Goal: Book appointment/travel/reservation

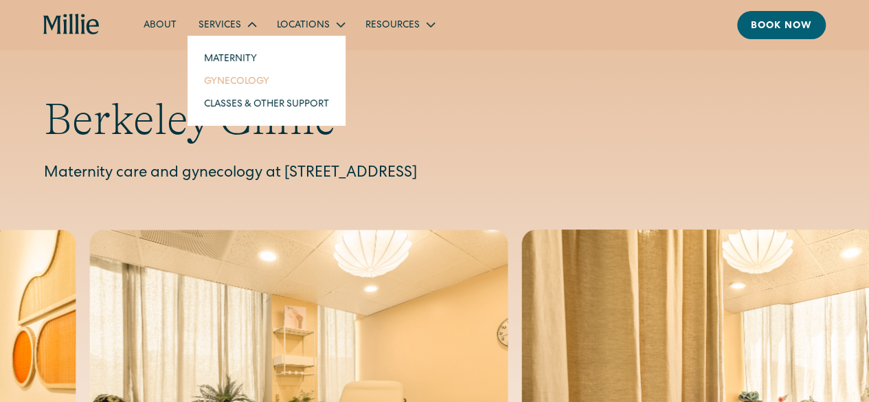
click at [234, 75] on link "Gynecology" at bounding box center [266, 80] width 147 height 23
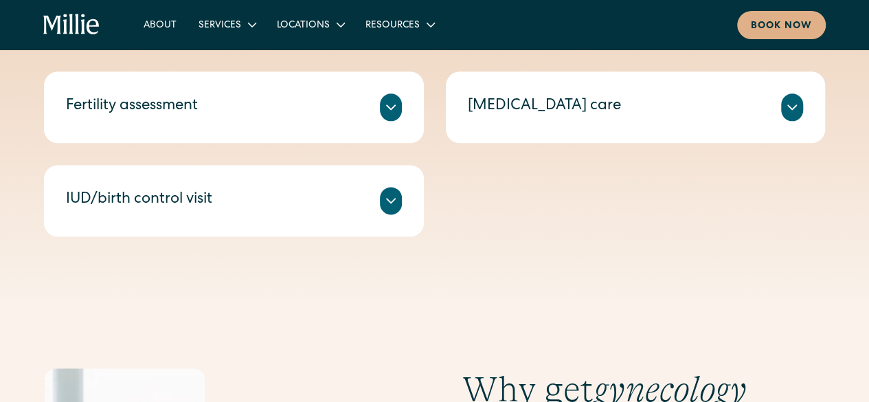
scroll to position [820, 0]
click at [393, 207] on icon at bounding box center [390, 200] width 16 height 16
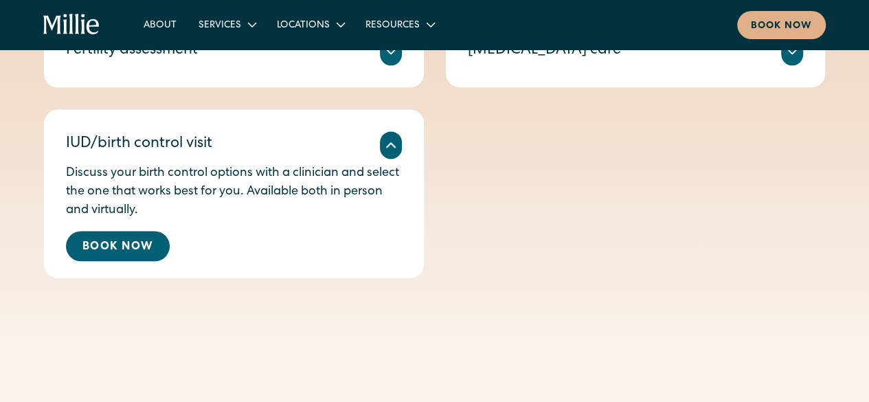
scroll to position [874, 0]
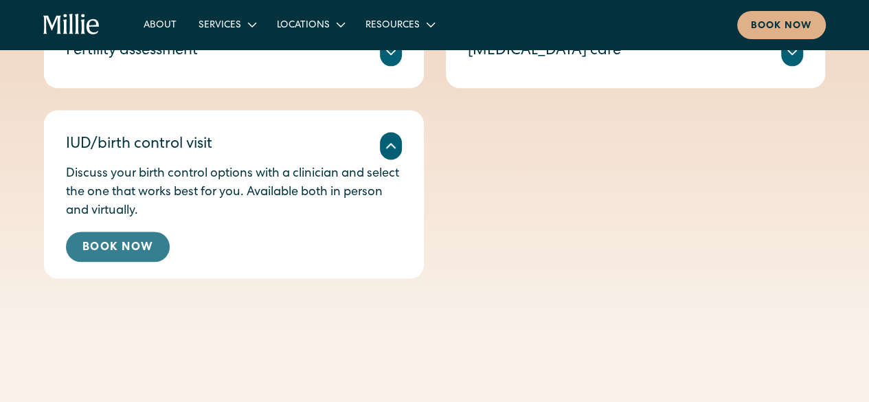
click at [141, 253] on link "Book Now" at bounding box center [118, 246] width 104 height 30
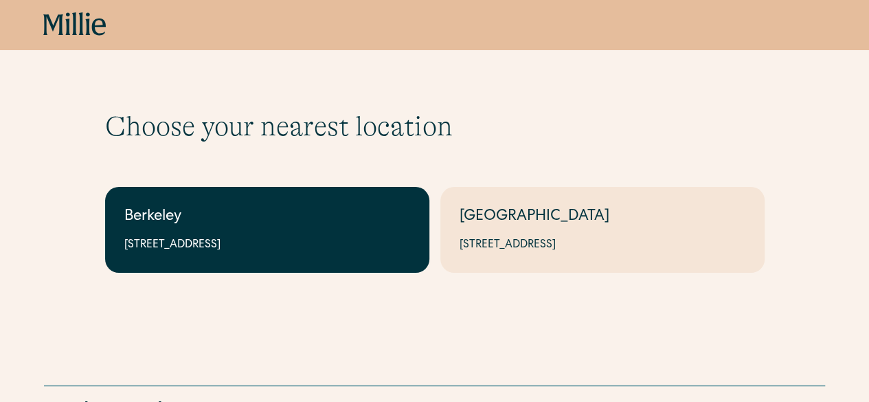
click at [365, 209] on div "Berkeley" at bounding box center [267, 217] width 286 height 23
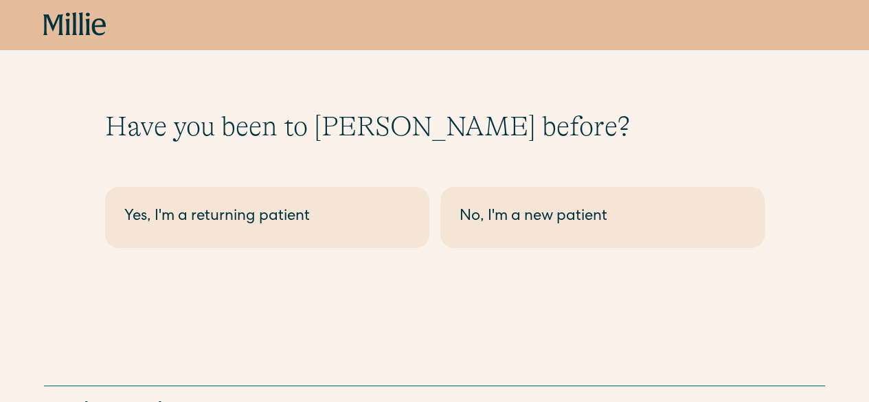
scroll to position [61, 0]
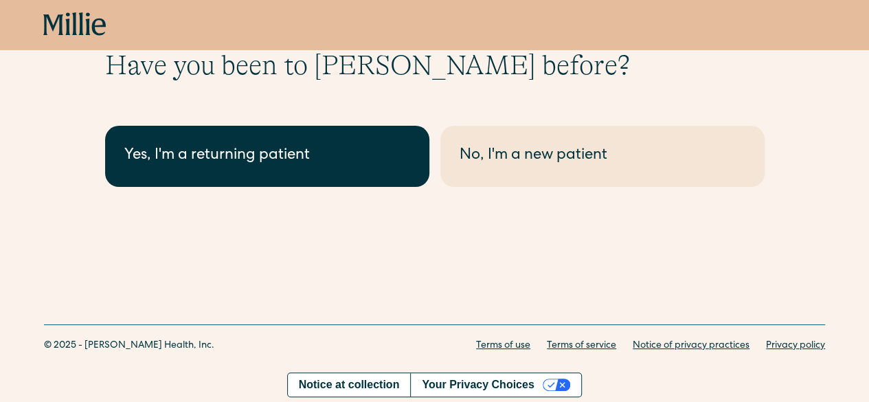
click at [363, 164] on div "Yes, I'm a returning patient" at bounding box center [267, 156] width 286 height 23
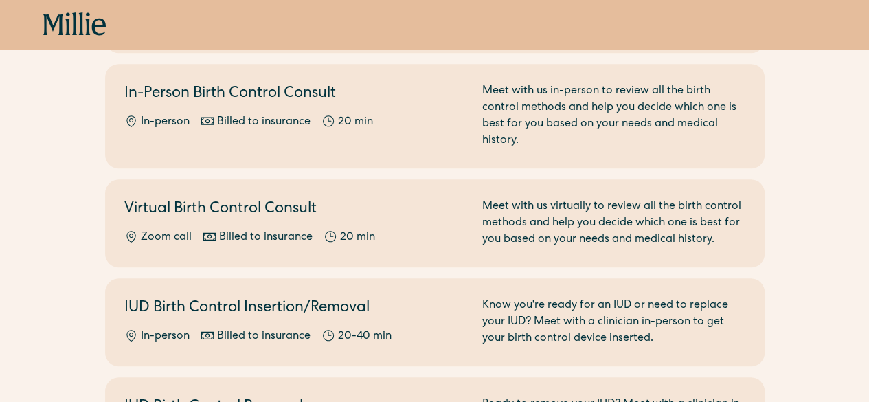
scroll to position [524, 0]
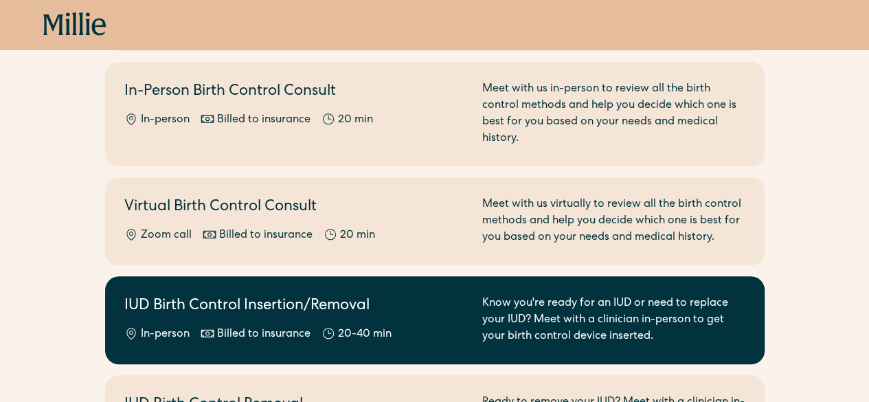
click at [428, 326] on div "In-person Billed to insurance 20-40 min" at bounding box center [294, 334] width 341 height 16
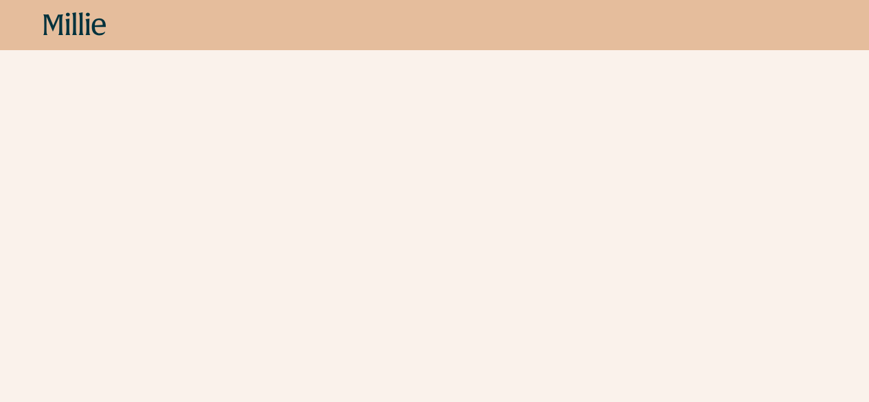
scroll to position [264, 0]
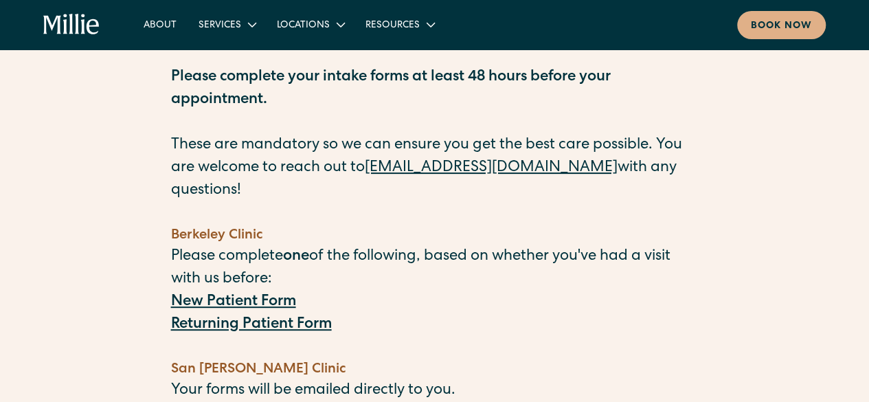
scroll to position [133, 0]
click at [290, 317] on strong "Returning Patient Form" at bounding box center [251, 324] width 161 height 15
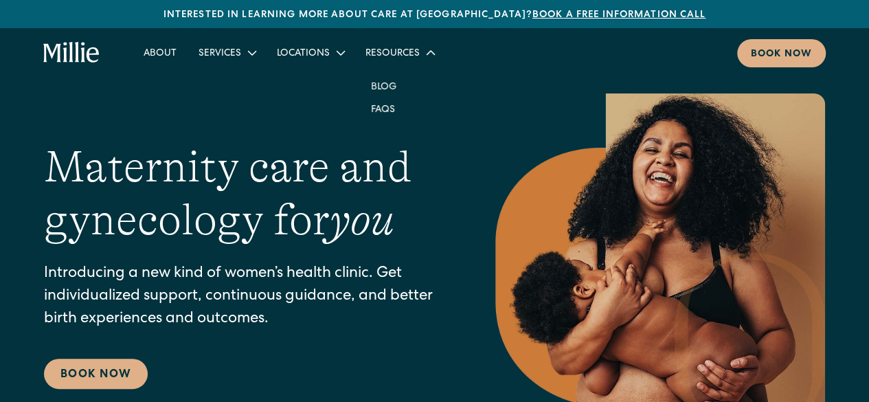
click at [412, 62] on div "Resources" at bounding box center [399, 52] width 90 height 23
click at [168, 54] on link "About" at bounding box center [160, 52] width 55 height 23
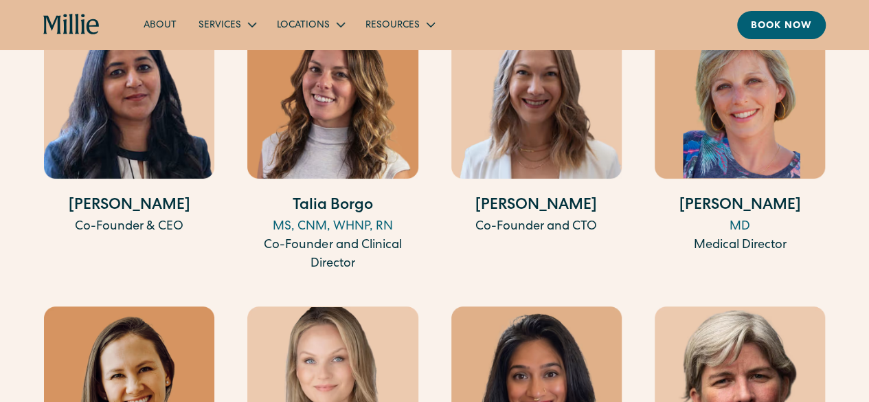
scroll to position [2637, 0]
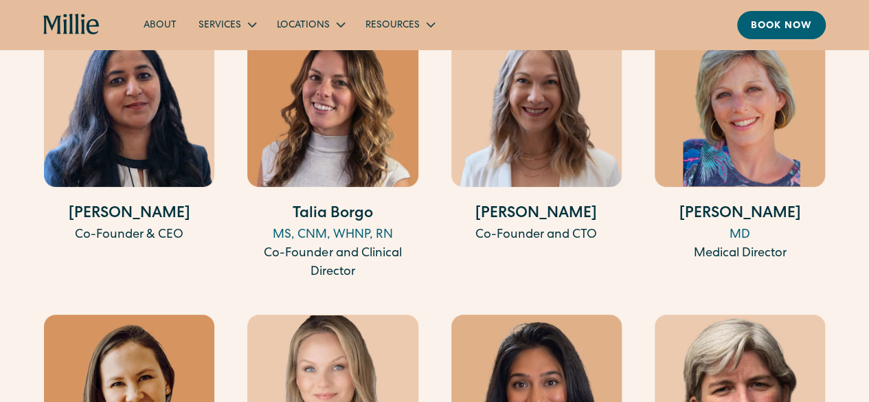
click at [311, 46] on div "About Services Maternity Gynecology Classes & Other Support Locations Berkeley …" at bounding box center [434, 24] width 869 height 49
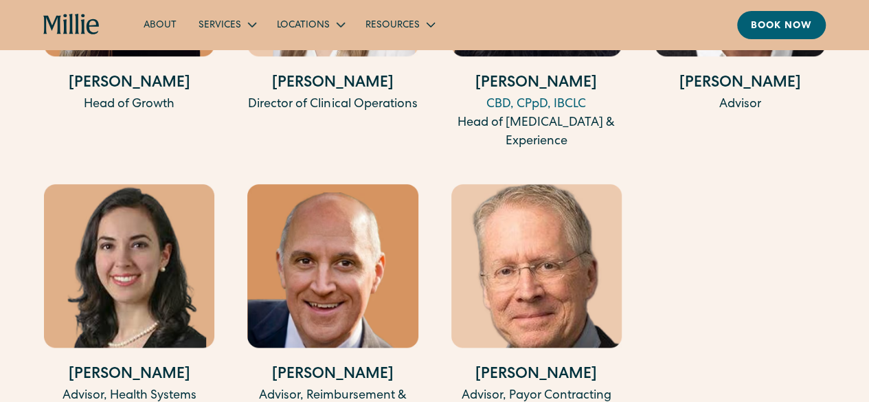
scroll to position [3040, 0]
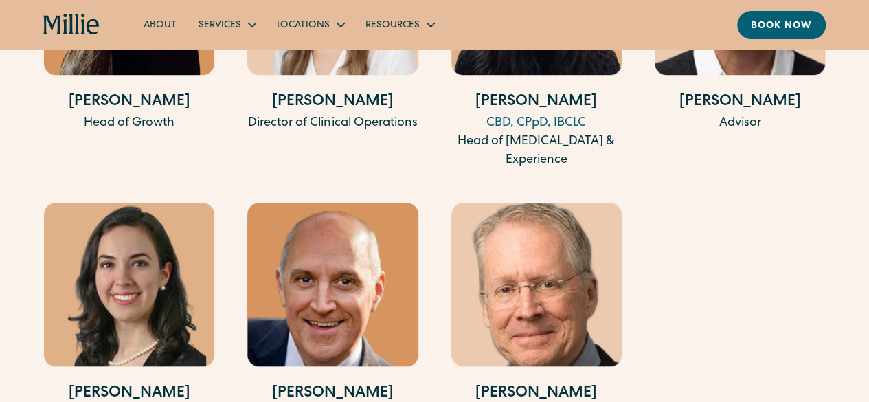
click at [163, 25] on link "About" at bounding box center [160, 24] width 55 height 23
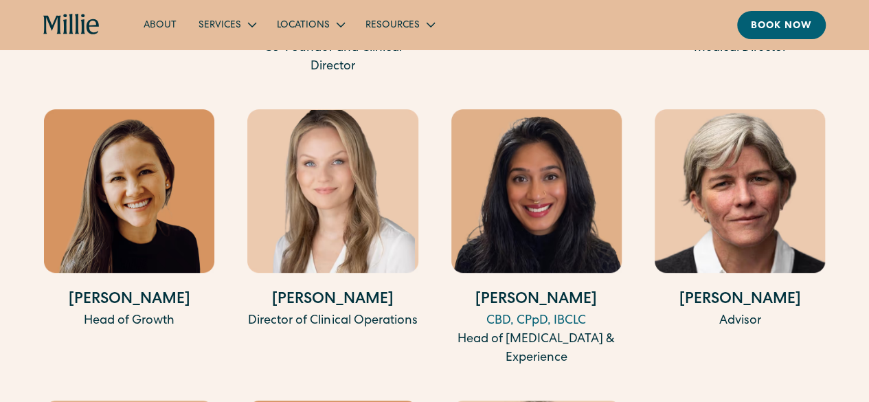
scroll to position [2843, 0]
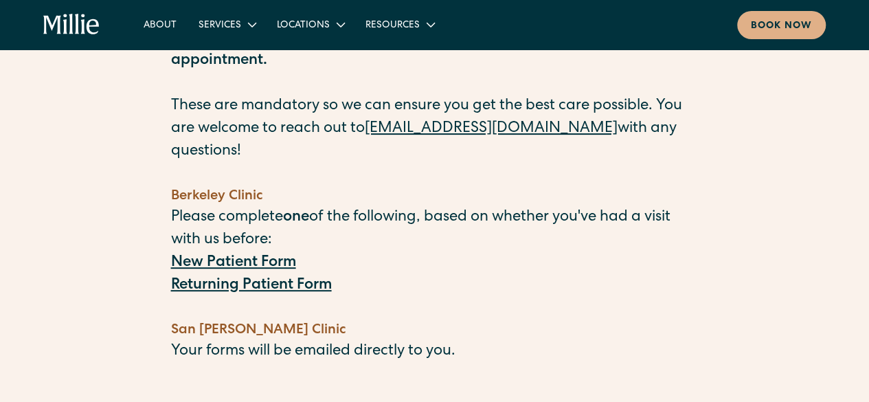
scroll to position [159, 0]
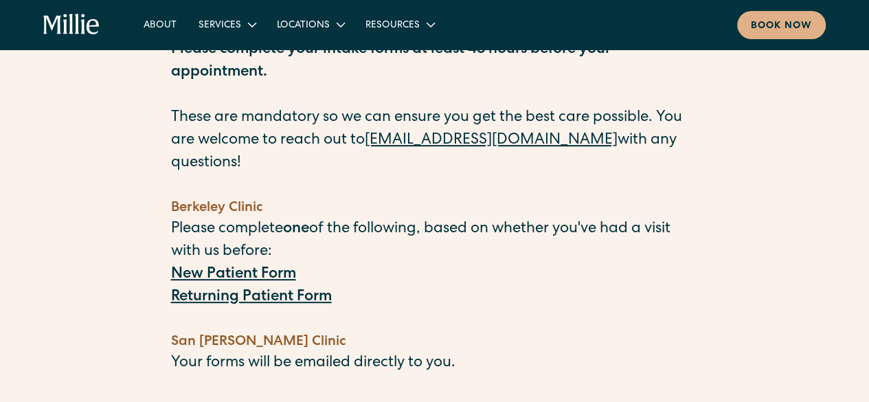
click at [249, 290] on strong "Returning Patient Form" at bounding box center [251, 297] width 161 height 15
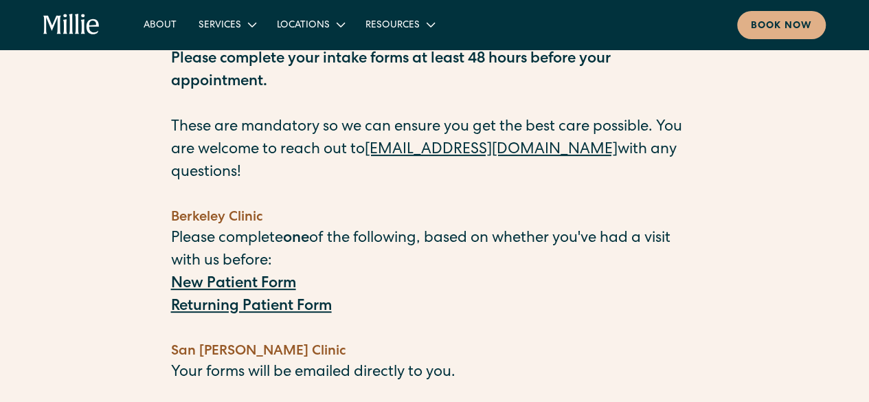
scroll to position [91, 0]
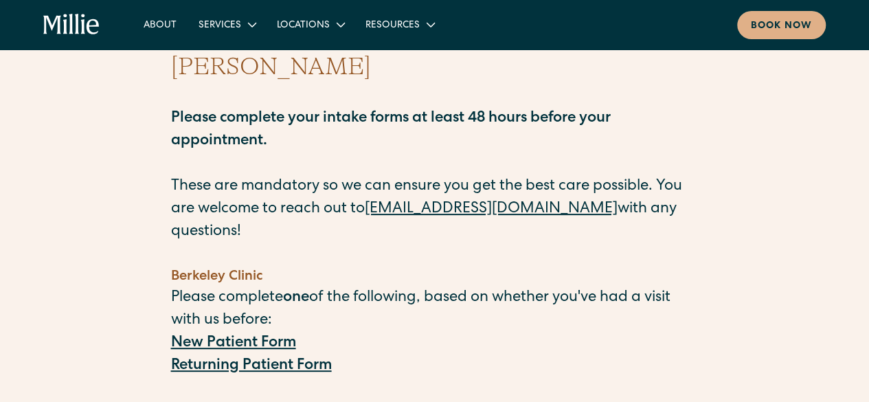
click at [183, 358] on strong "Returning Patient Form" at bounding box center [251, 365] width 161 height 15
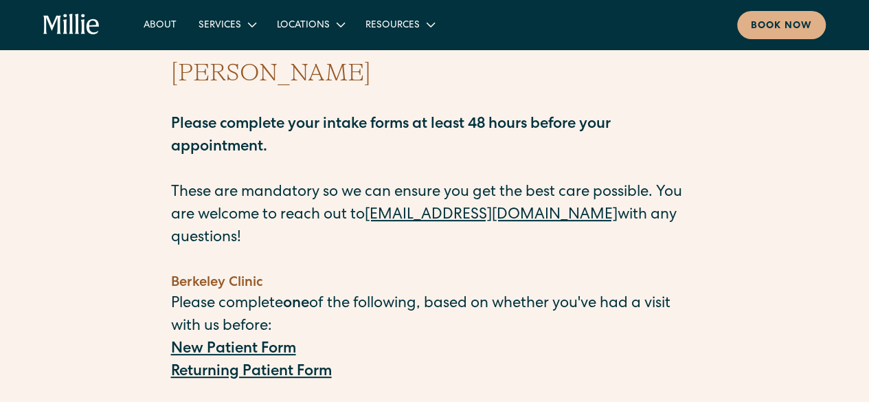
scroll to position [95, 0]
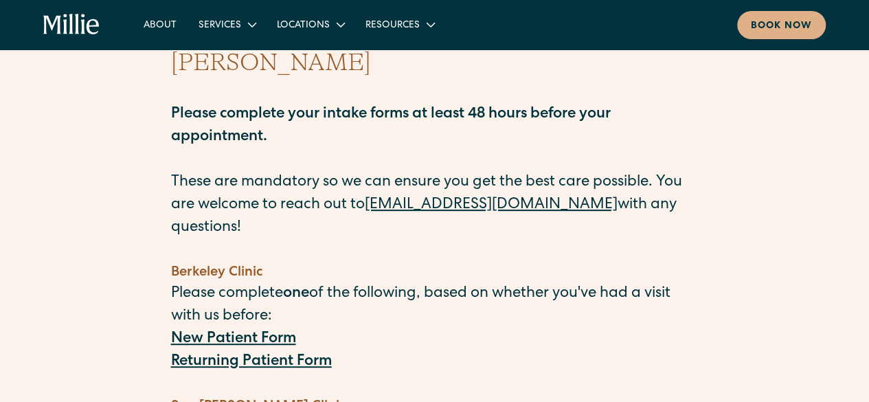
click at [283, 354] on strong "Returning Patient Form" at bounding box center [251, 361] width 161 height 15
